Goal: Information Seeking & Learning: Learn about a topic

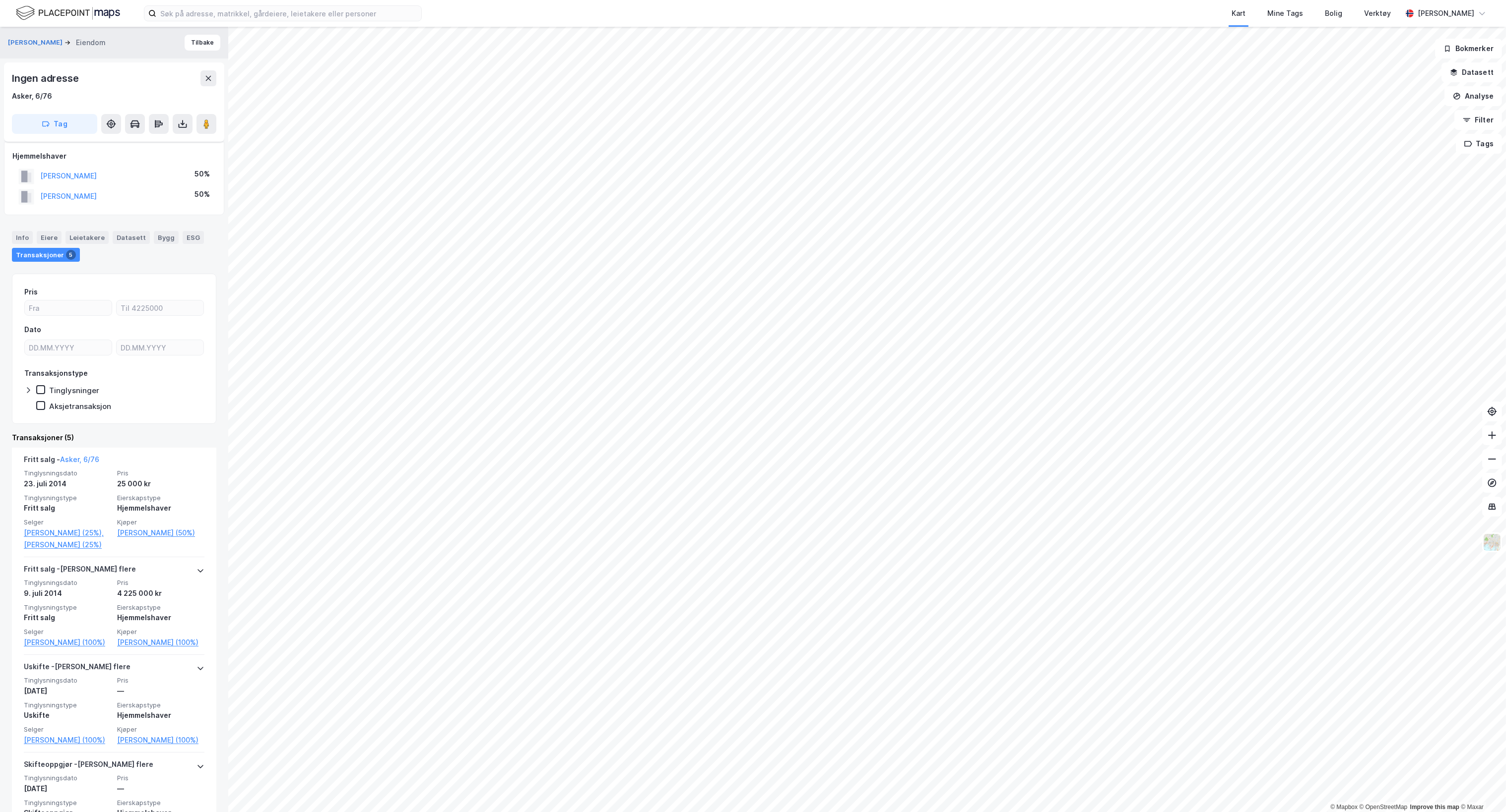
scroll to position [99, 0]
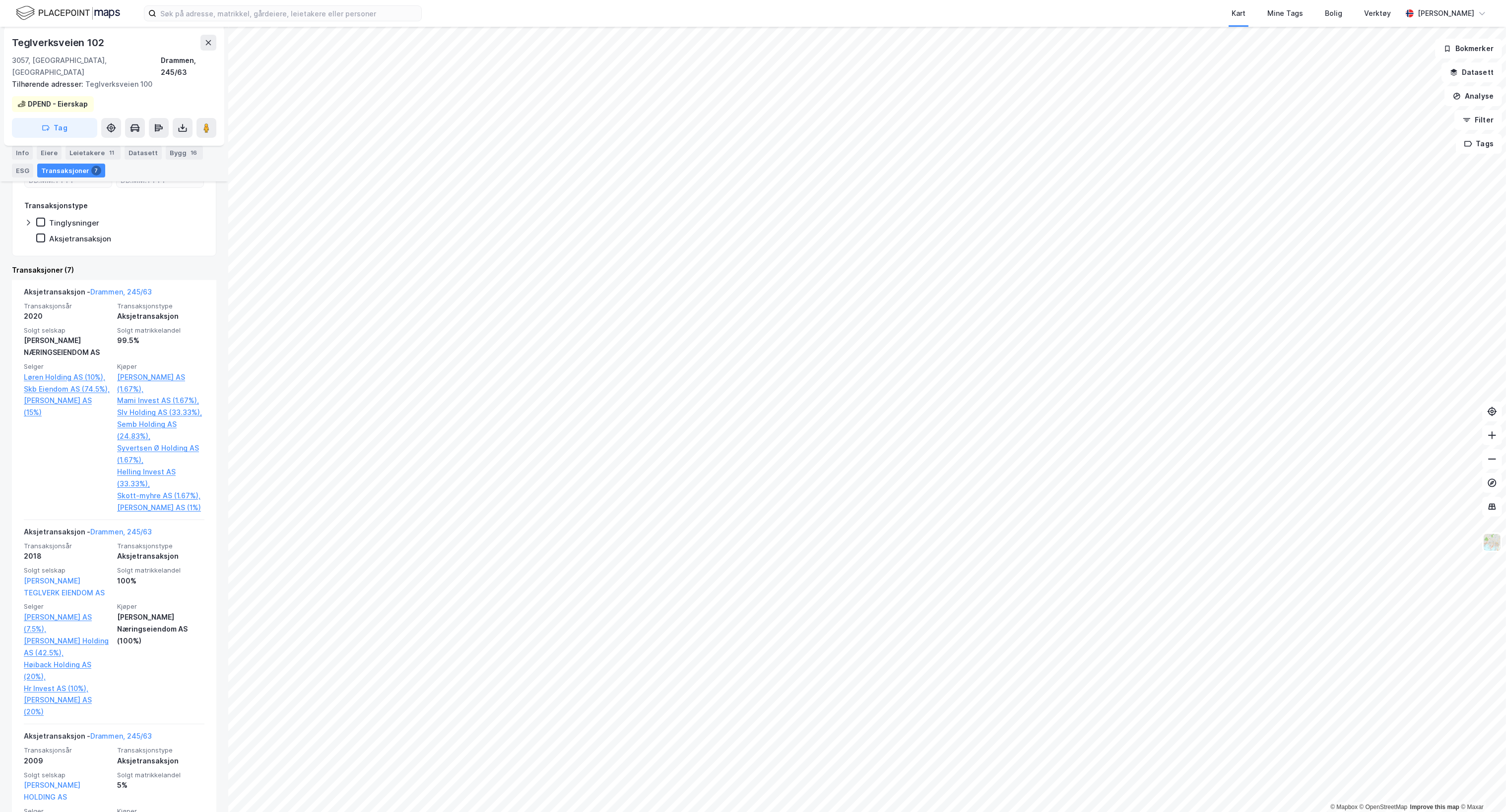
scroll to position [214, 0]
